Goal: Transaction & Acquisition: Purchase product/service

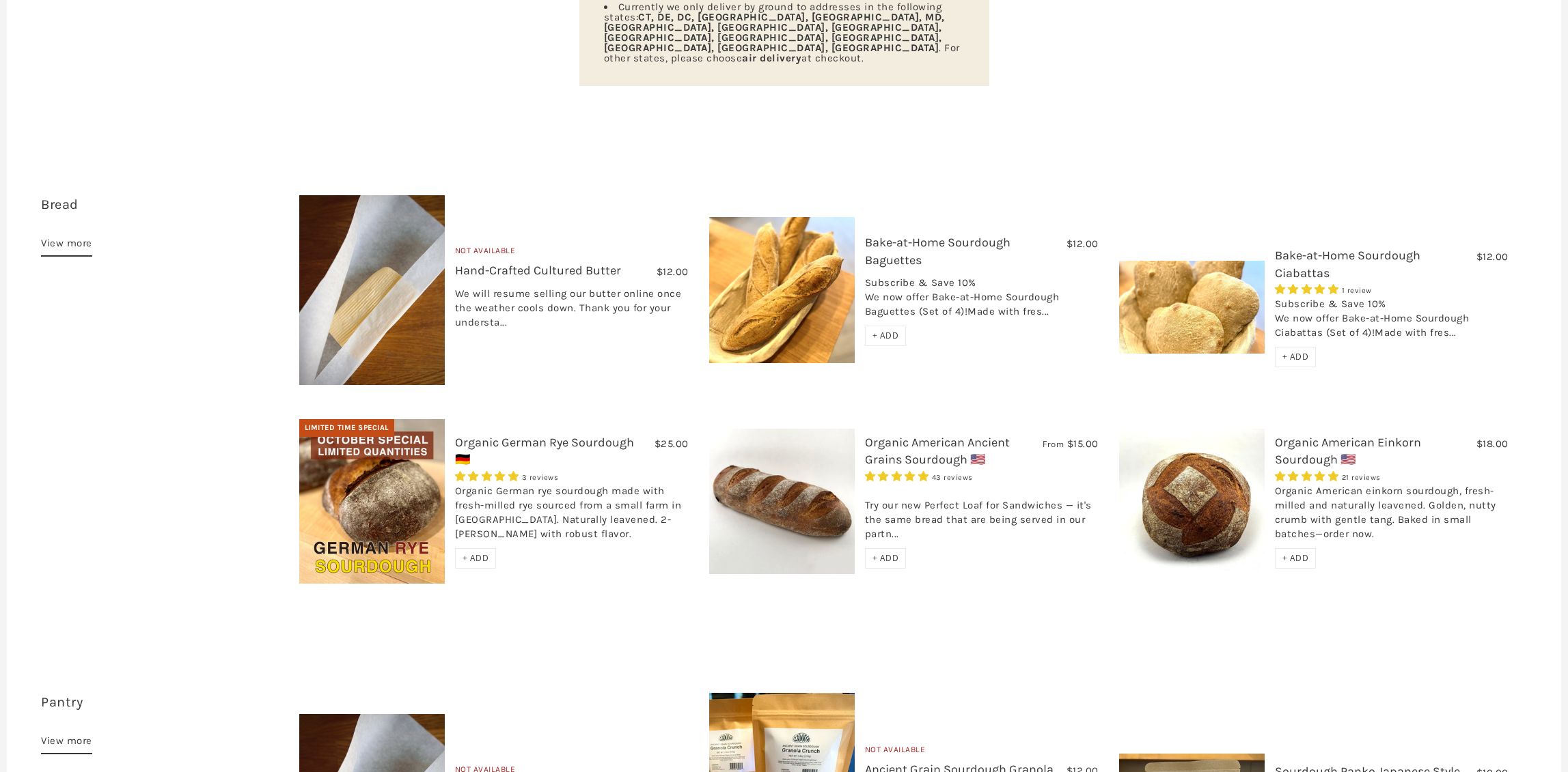
scroll to position [325, 0]
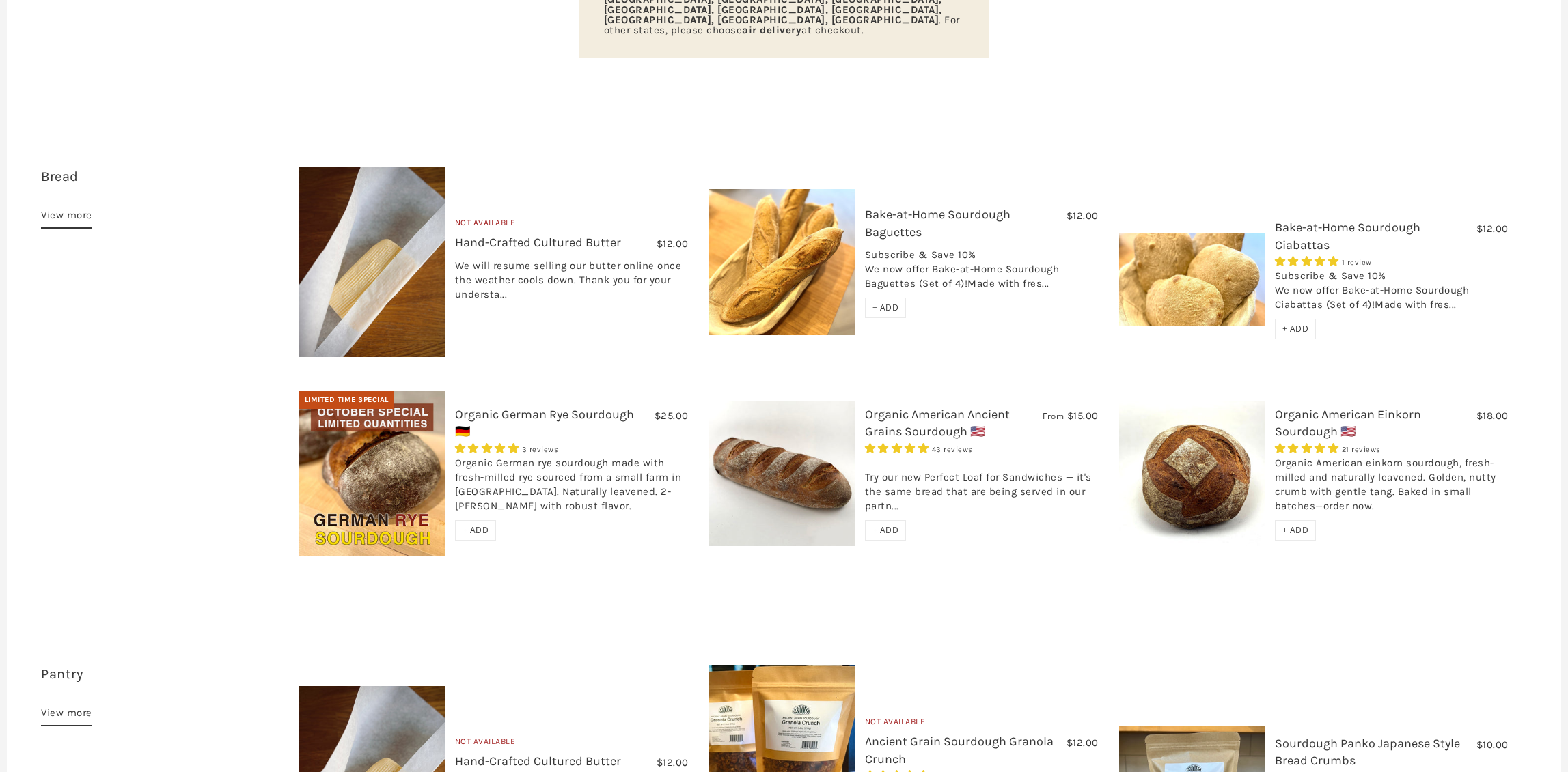
click at [471, 524] on span "+ ADD" at bounding box center [475, 530] width 27 height 12
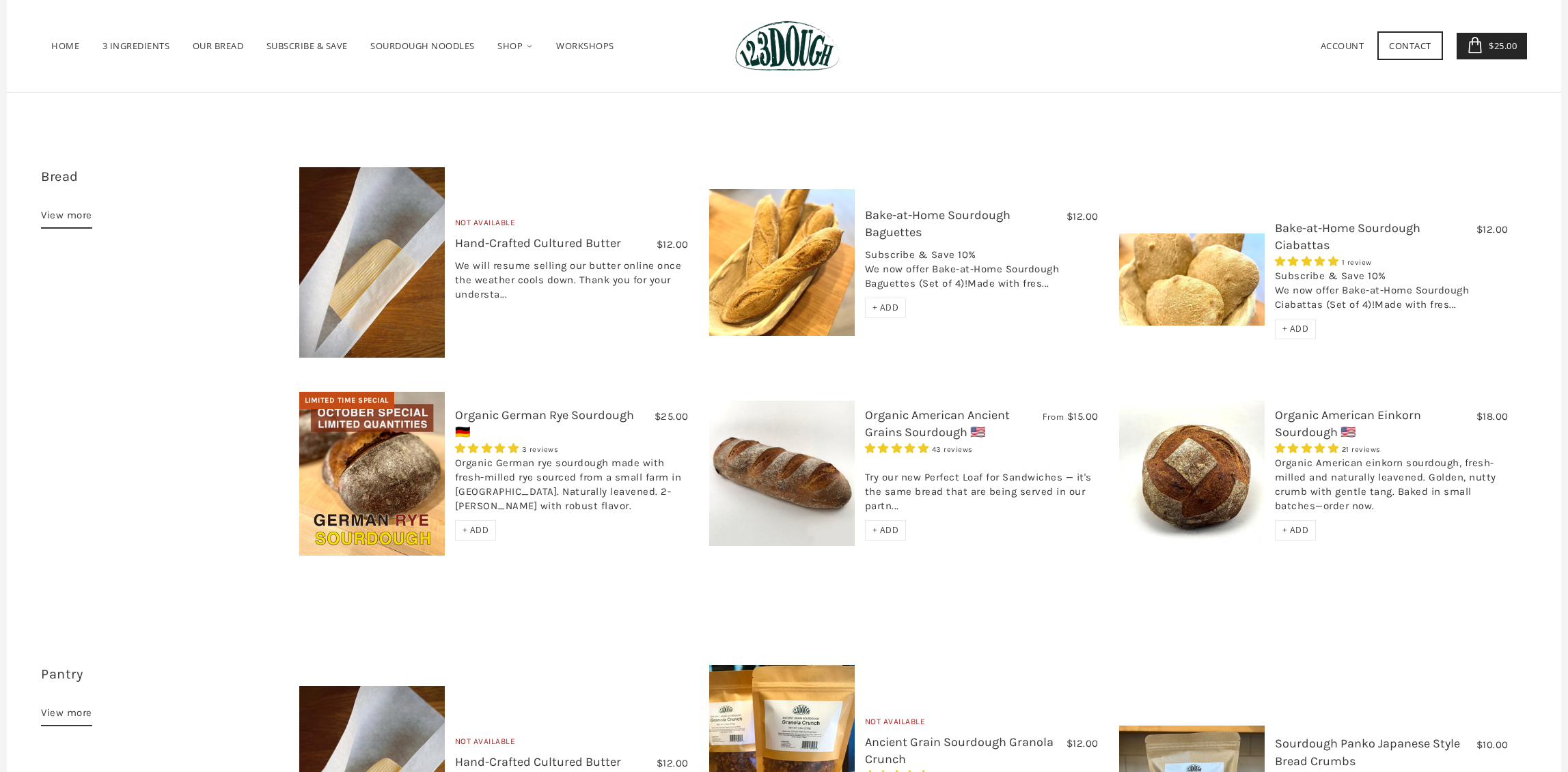
click at [887, 520] on div "+ ADD" at bounding box center [885, 530] width 41 height 21
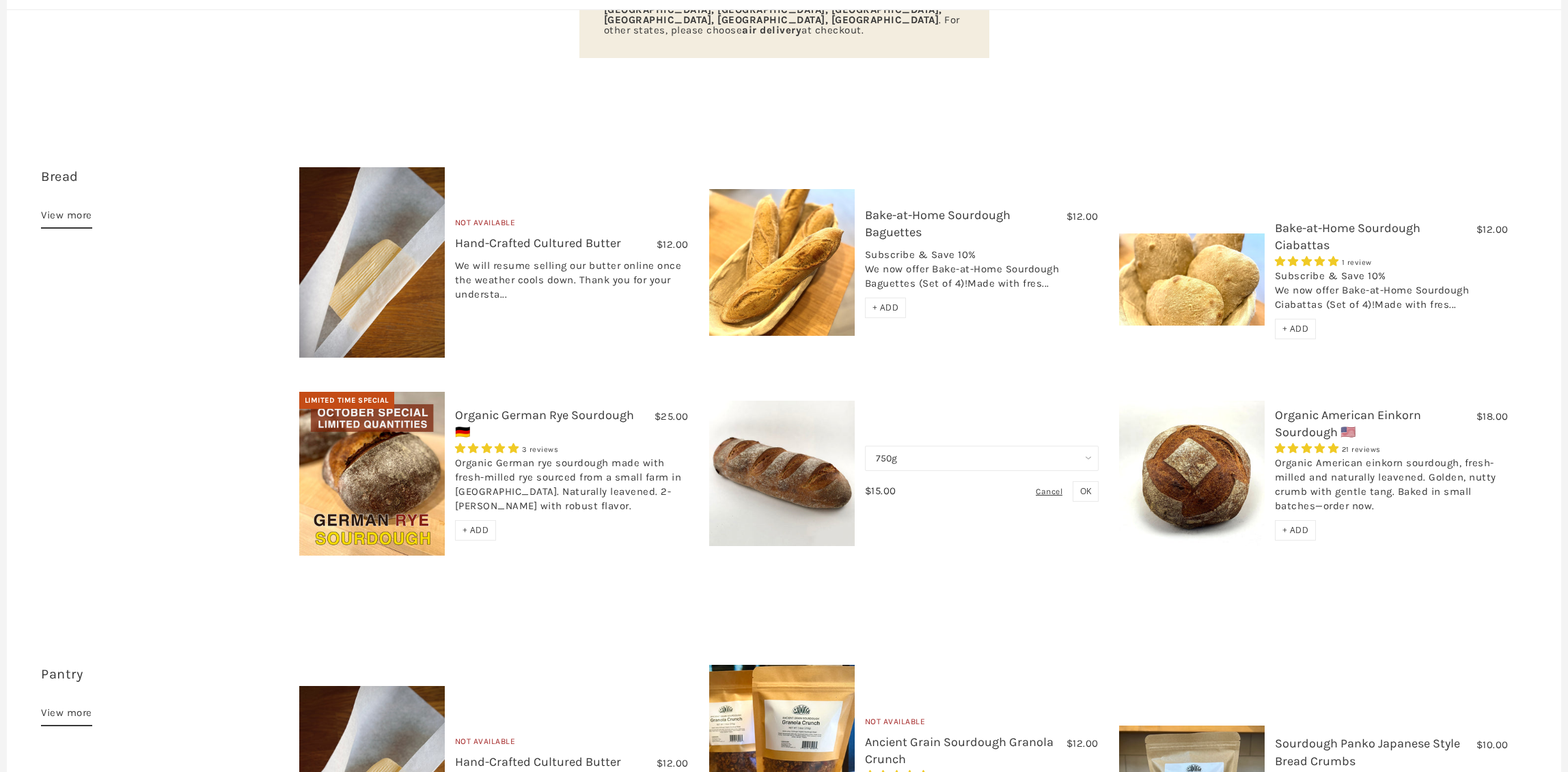
click at [1294, 524] on span "+ ADD" at bounding box center [1295, 530] width 27 height 12
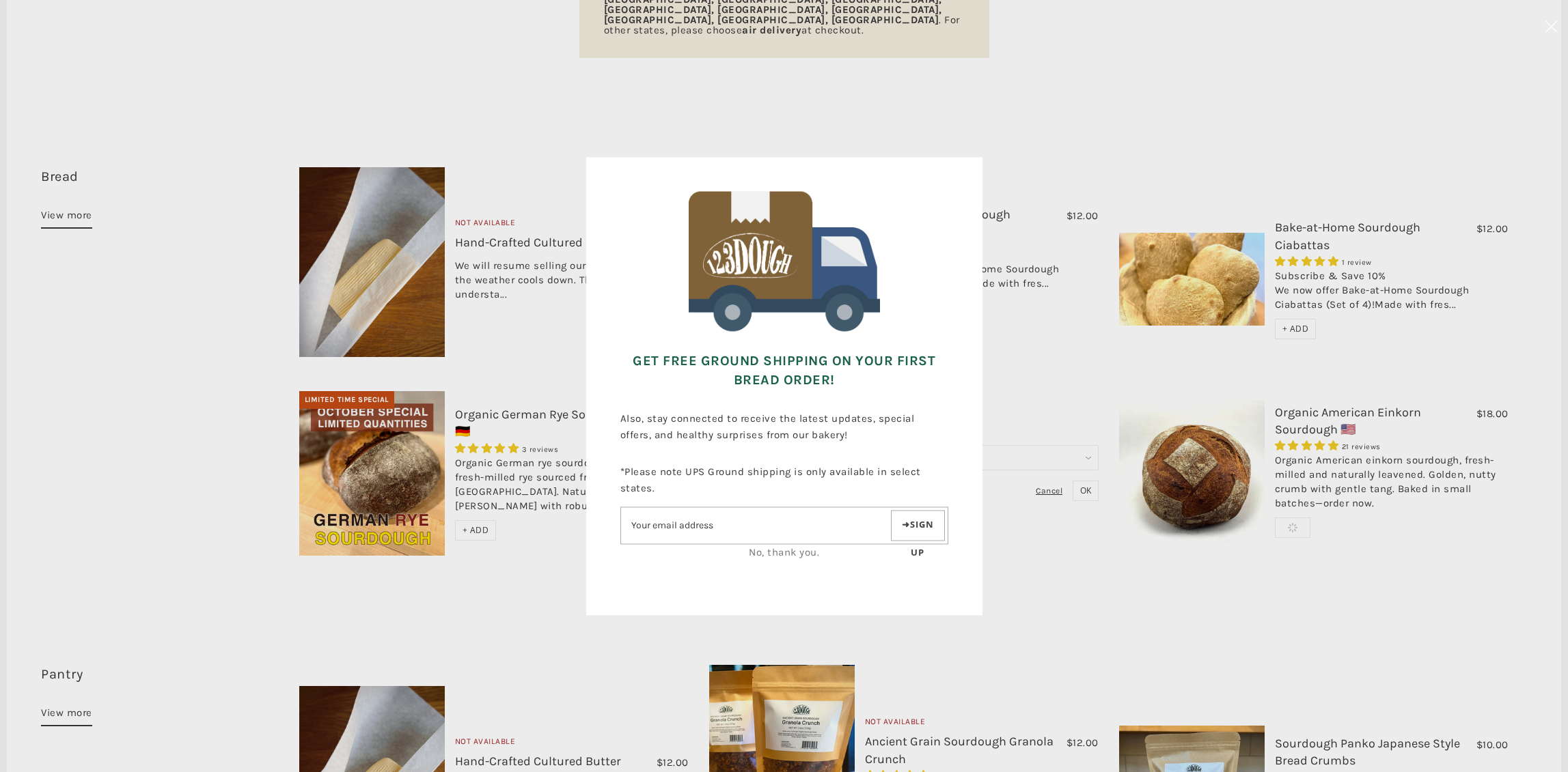
scroll to position [0, 0]
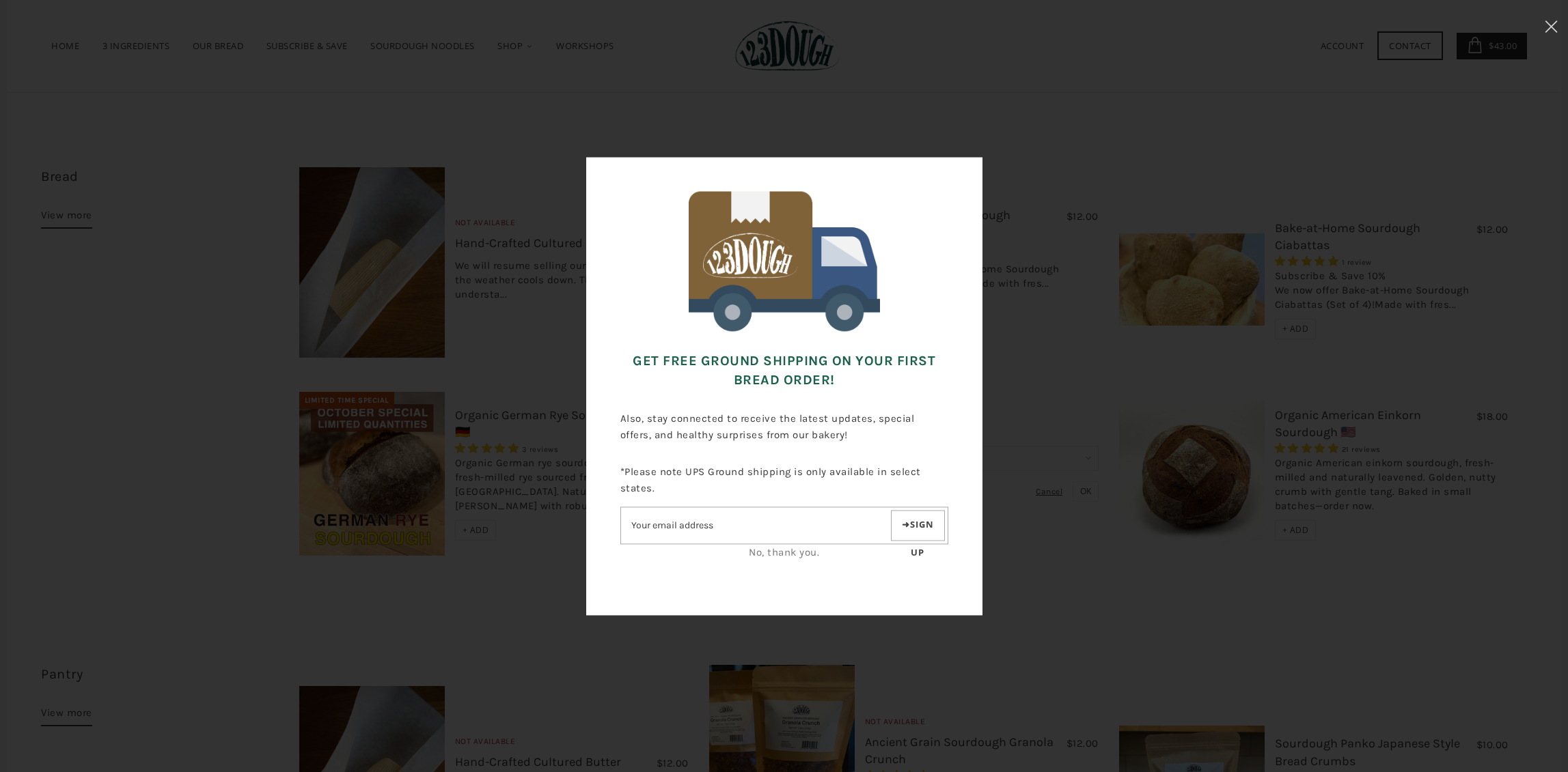
click at [783, 548] on link "No, thank you." at bounding box center [784, 553] width 71 height 12
click at [783, 555] on link "No, thank you." at bounding box center [784, 553] width 71 height 12
click at [783, 554] on link "No, thank you." at bounding box center [784, 553] width 71 height 12
click at [784, 553] on link "No, thank you." at bounding box center [784, 553] width 71 height 12
click at [1550, 27] on use at bounding box center [1550, 26] width 12 height 12
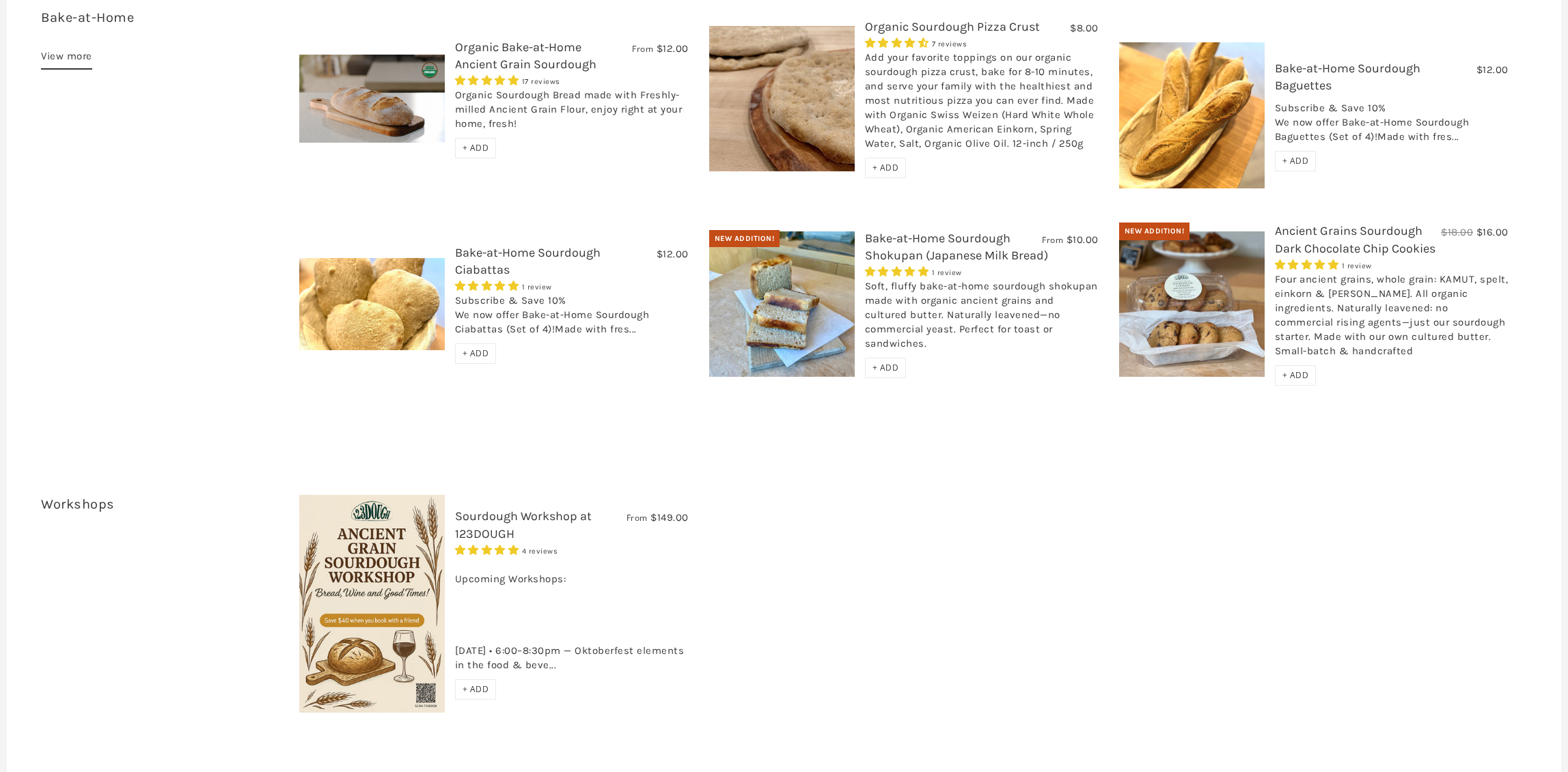
scroll to position [2001, 0]
click at [1291, 368] on span "+ ADD" at bounding box center [1295, 374] width 27 height 12
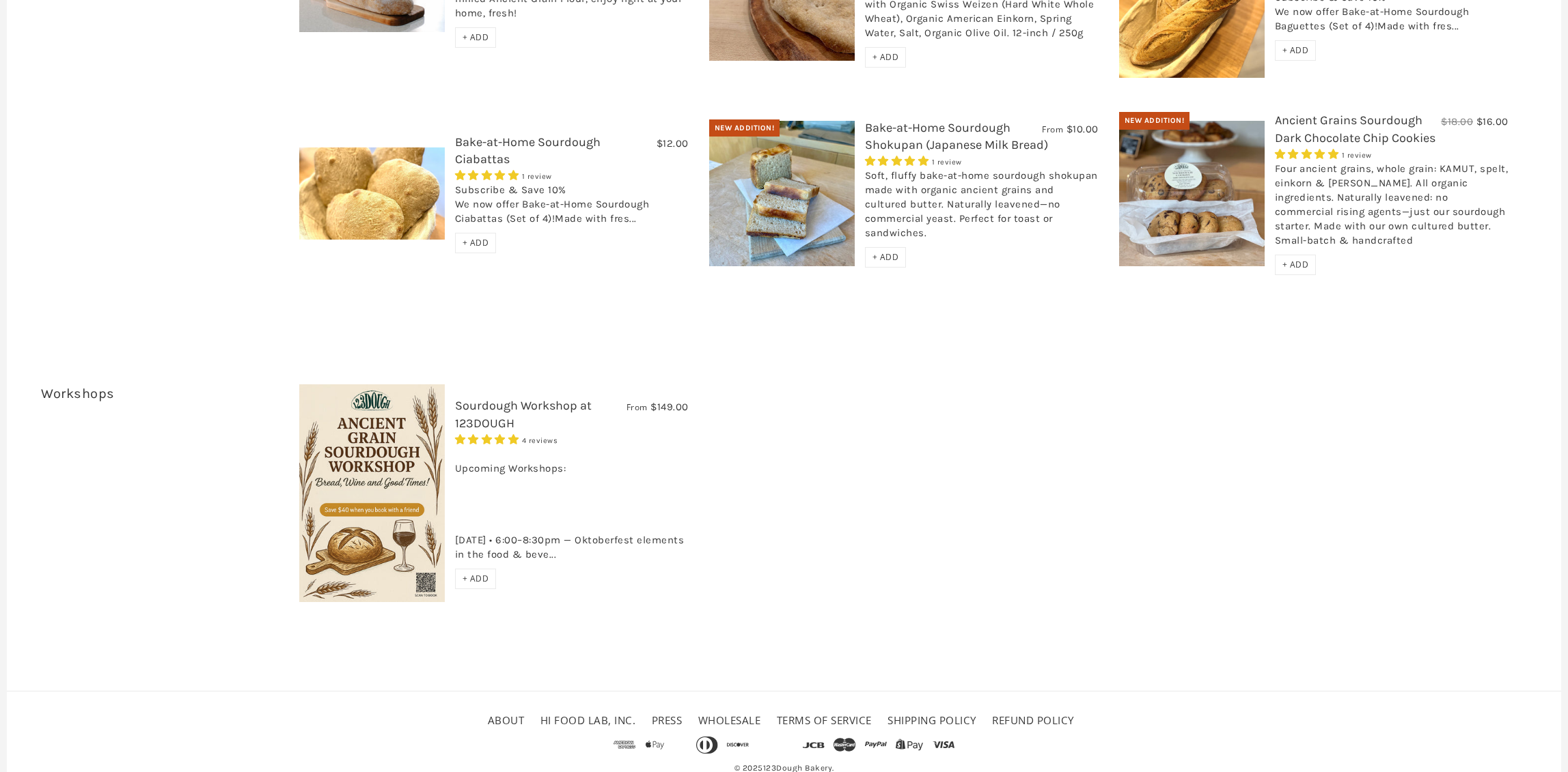
click at [1288, 255] on div "+ ADD" at bounding box center [1295, 265] width 41 height 21
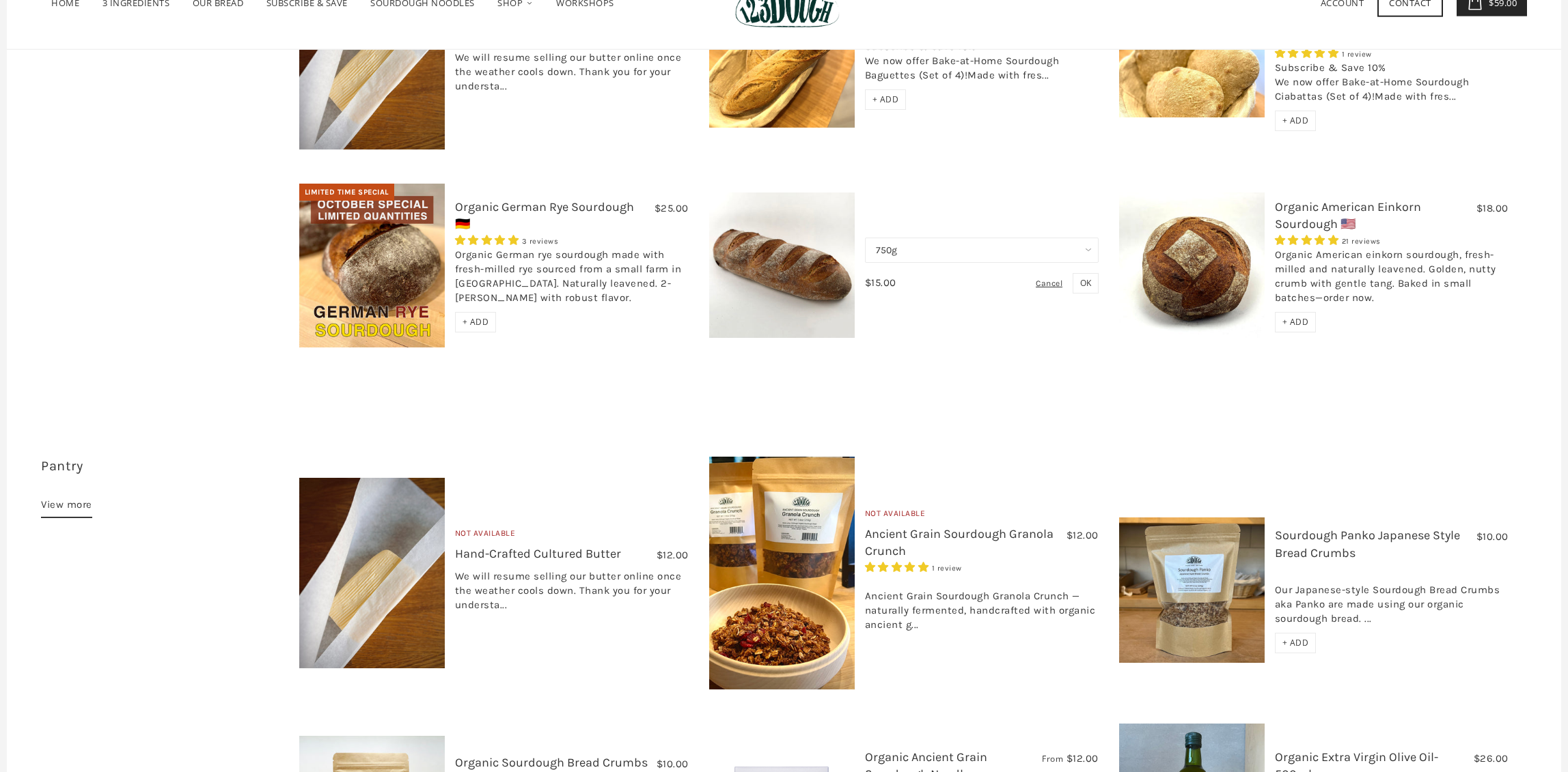
scroll to position [0, 0]
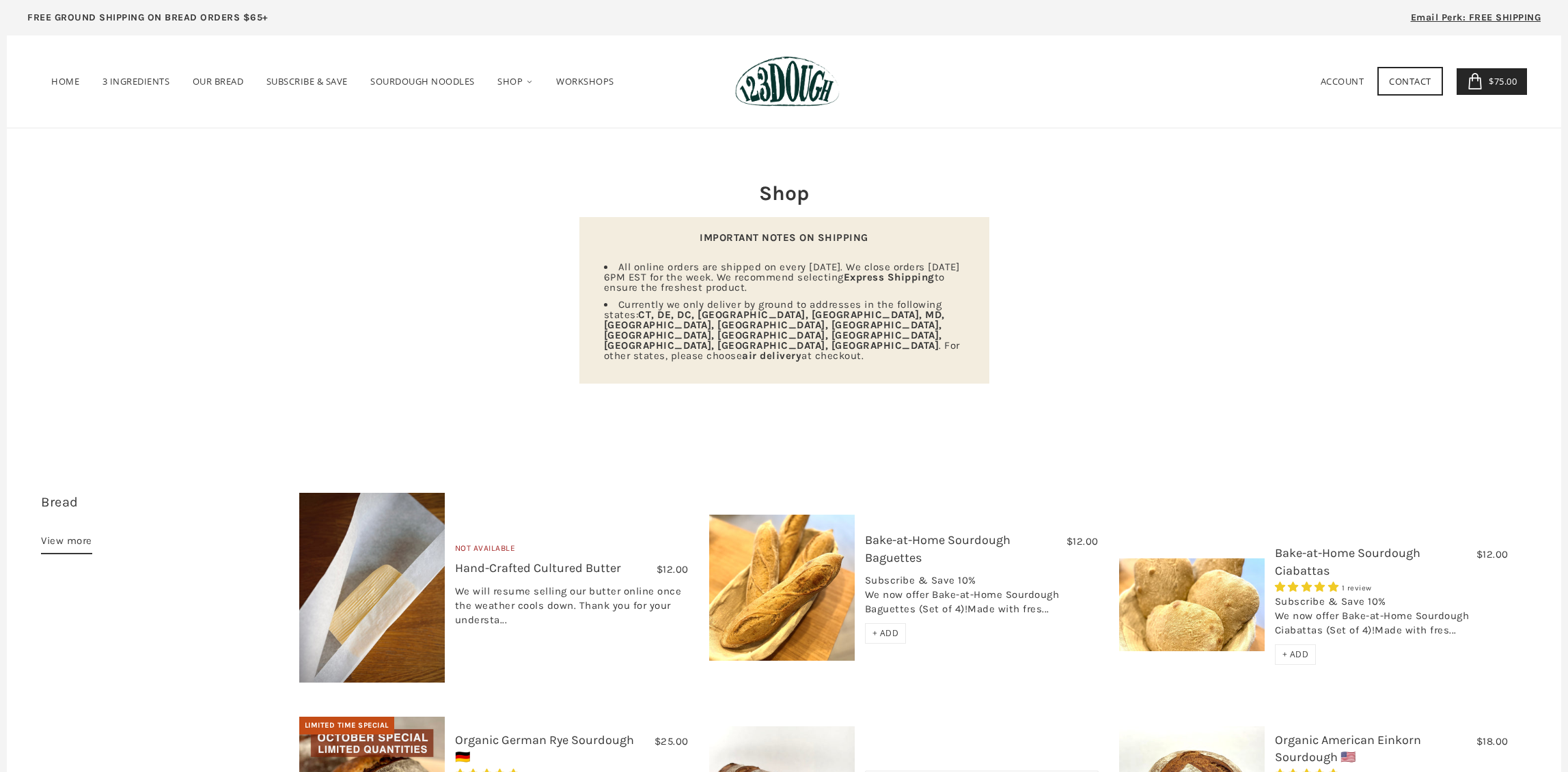
click at [1503, 80] on span "$75.00" at bounding box center [1500, 81] width 31 height 12
